Goal: Ask a question

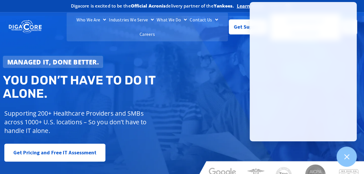
click at [218, 73] on div "Managed IT, done better. You don’t have to do IT alone. Supporting 200+ Healthc…" at bounding box center [182, 102] width 364 height 172
click at [217, 119] on div "Managed IT, done better. You don’t have to do IT alone. Supporting 200+ Healthc…" at bounding box center [182, 102] width 364 height 172
drag, startPoint x: 217, startPoint y: 119, endPoint x: 197, endPoint y: 61, distance: 61.4
click at [197, 61] on div "Managed IT, done better. You don’t have to do IT alone. Supporting 200+ Healthc…" at bounding box center [182, 102] width 364 height 172
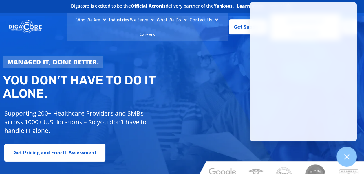
click at [216, 53] on div "Managed IT, done better. You don’t have to do IT alone. Supporting 200+ Healthc…" at bounding box center [182, 102] width 364 height 172
click at [344, 157] on icon at bounding box center [347, 157] width 8 height 8
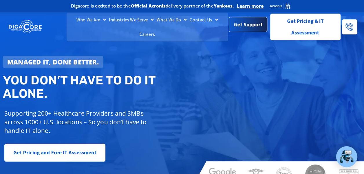
click at [244, 25] on span "Get Support" at bounding box center [247, 25] width 29 height 12
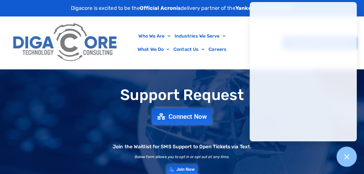
click at [184, 116] on span "Connect Now" at bounding box center [187, 116] width 38 height 6
